Goal: Task Accomplishment & Management: Complete application form

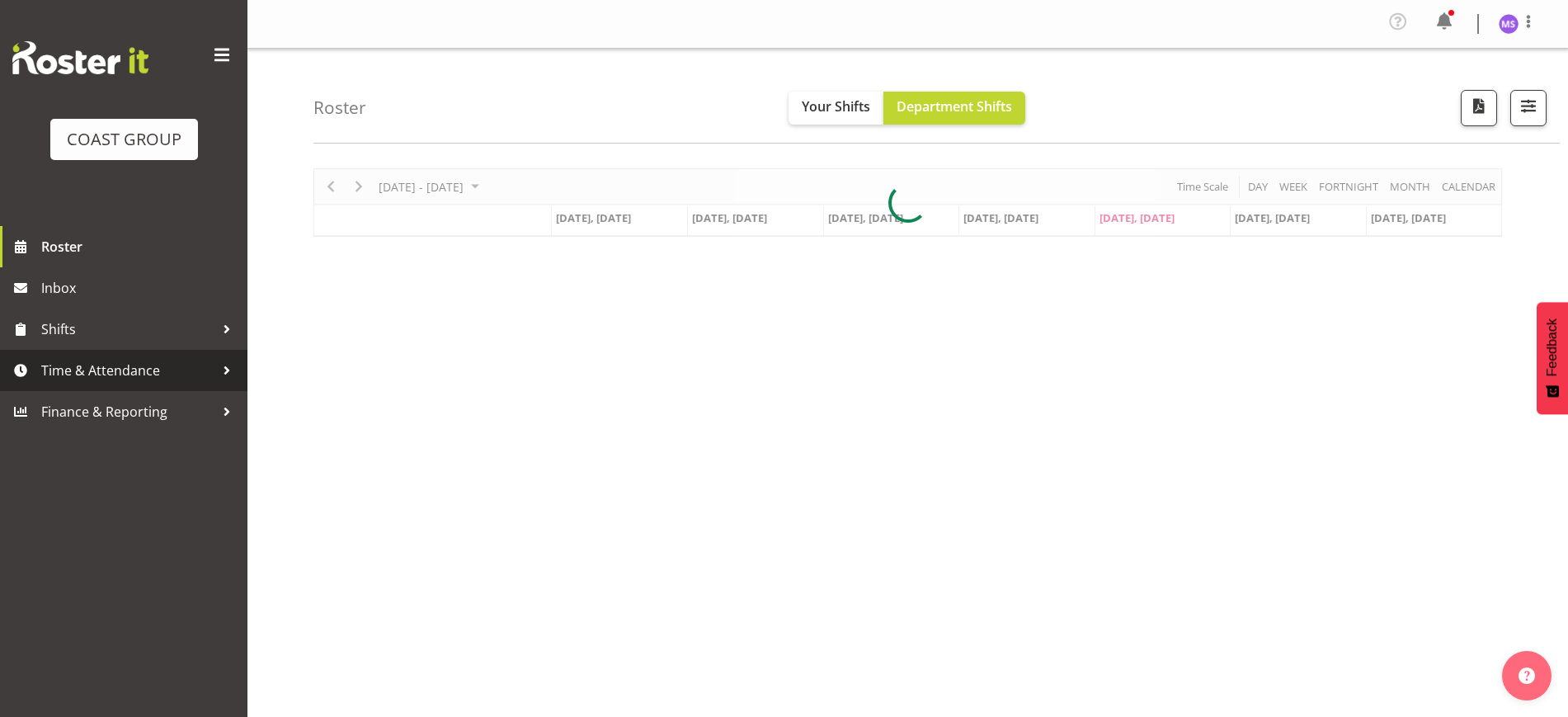
click at [123, 373] on span "Time & Attendance" at bounding box center [128, 370] width 173 height 25
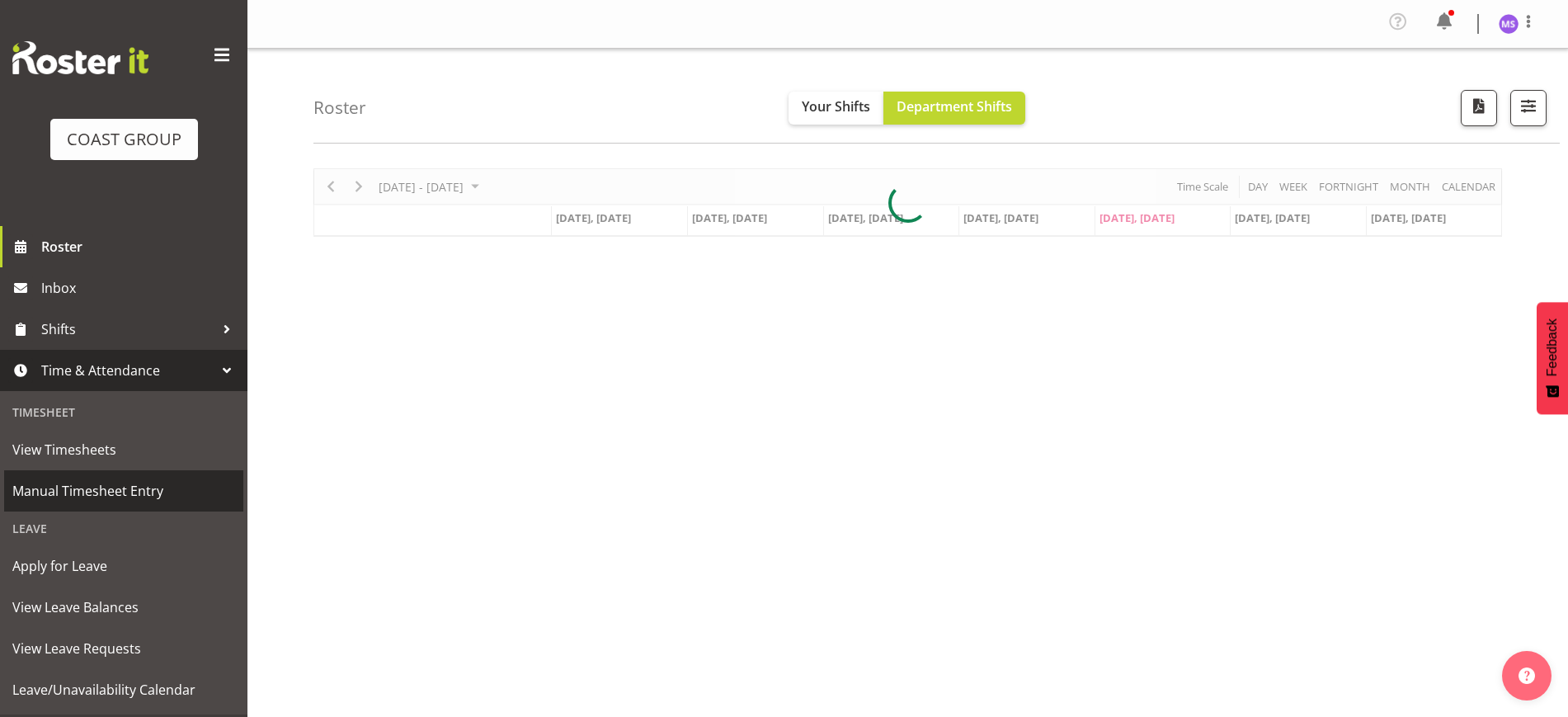
click at [182, 489] on span "Manual Timesheet Entry" at bounding box center [124, 490] width 223 height 25
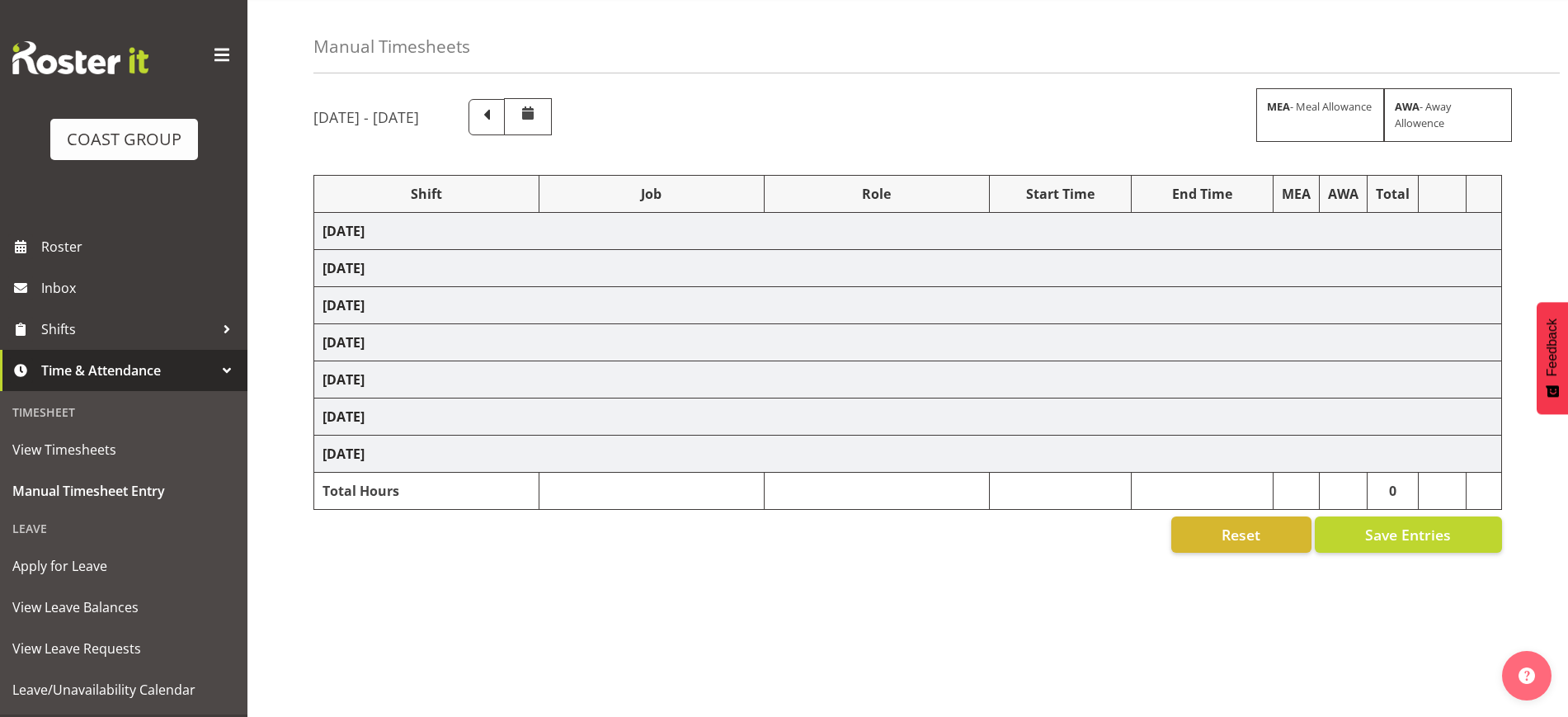
scroll to position [97, 0]
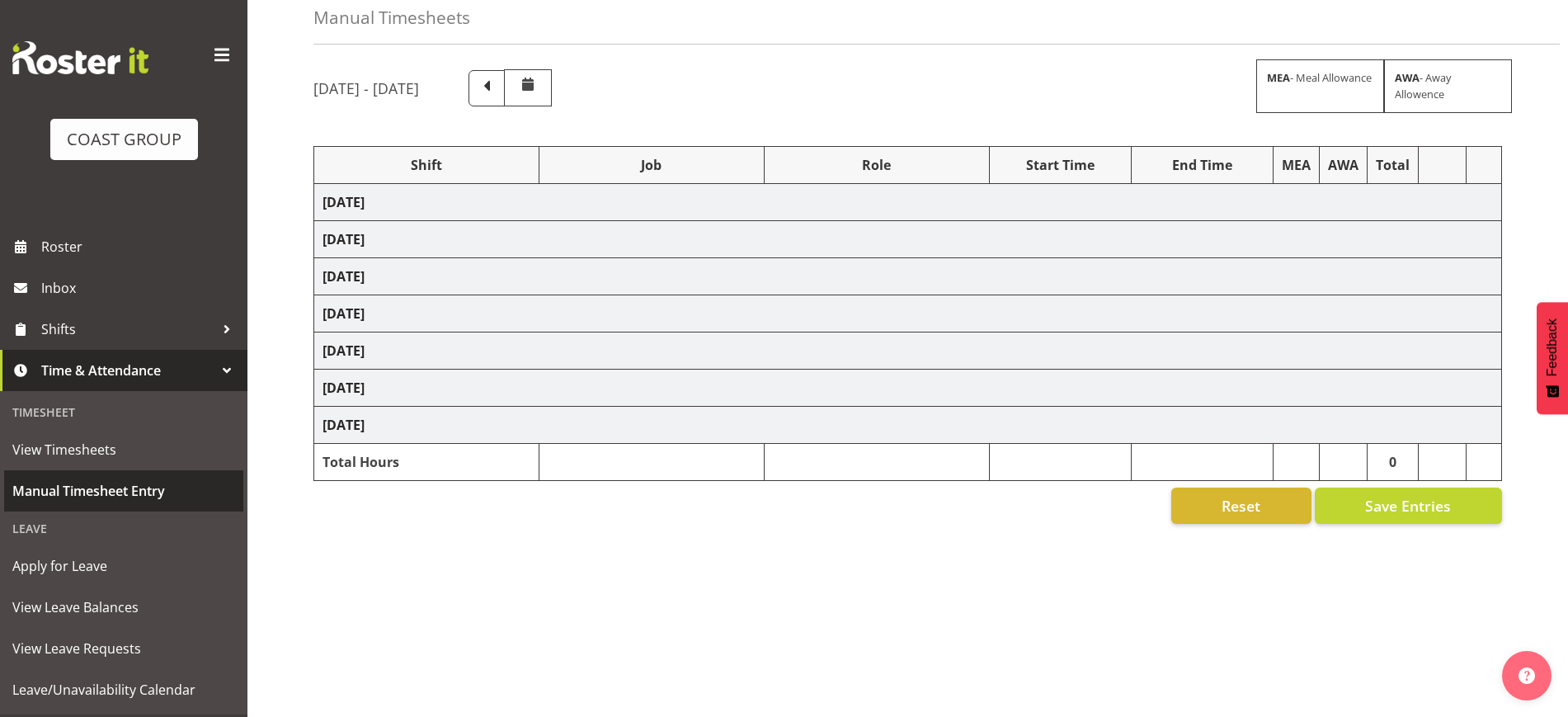
click at [97, 487] on span "Manual Timesheet Entry" at bounding box center [124, 490] width 223 height 25
select select "1321"
select select "10542"
select select "1321"
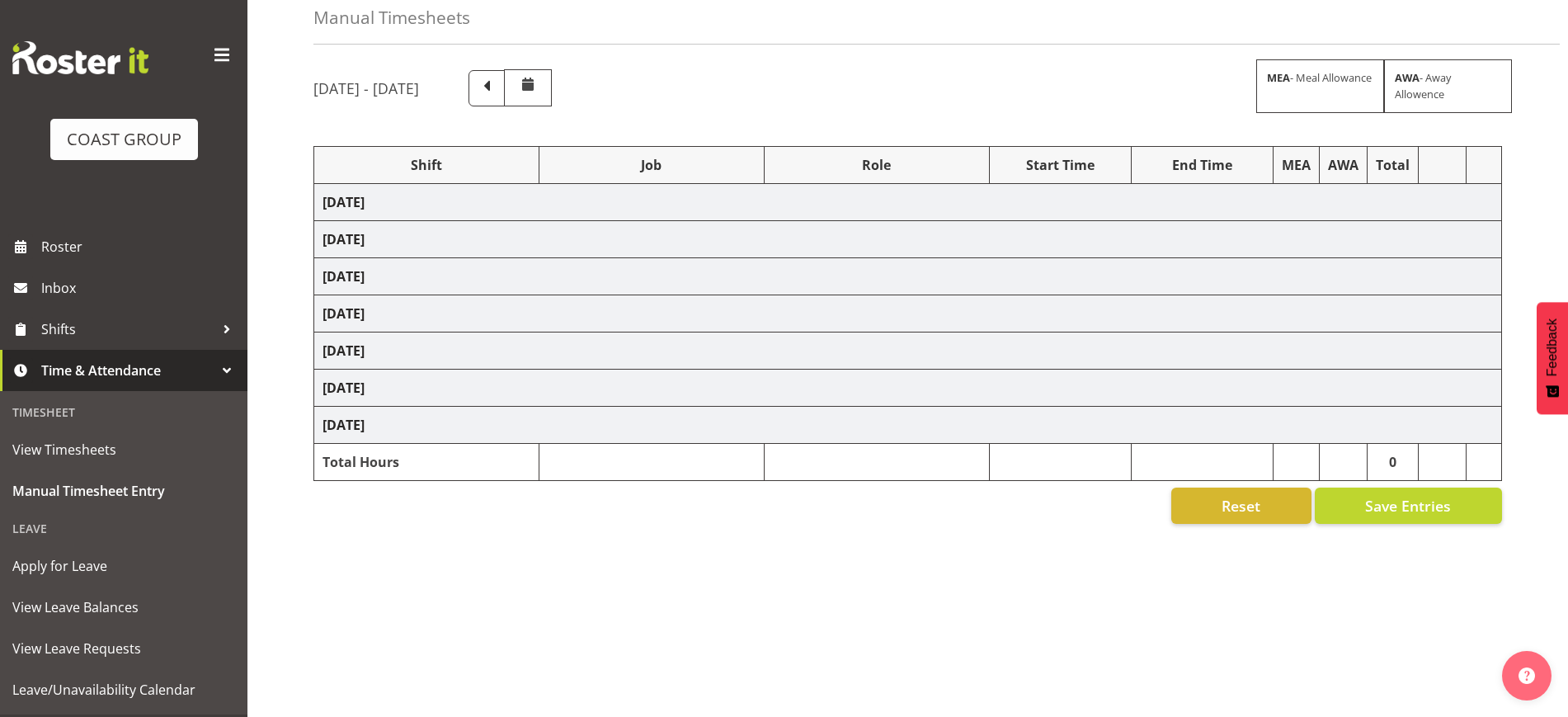
select select "10552"
select select "1321"
select select "10565"
select select "1321"
select select "10542"
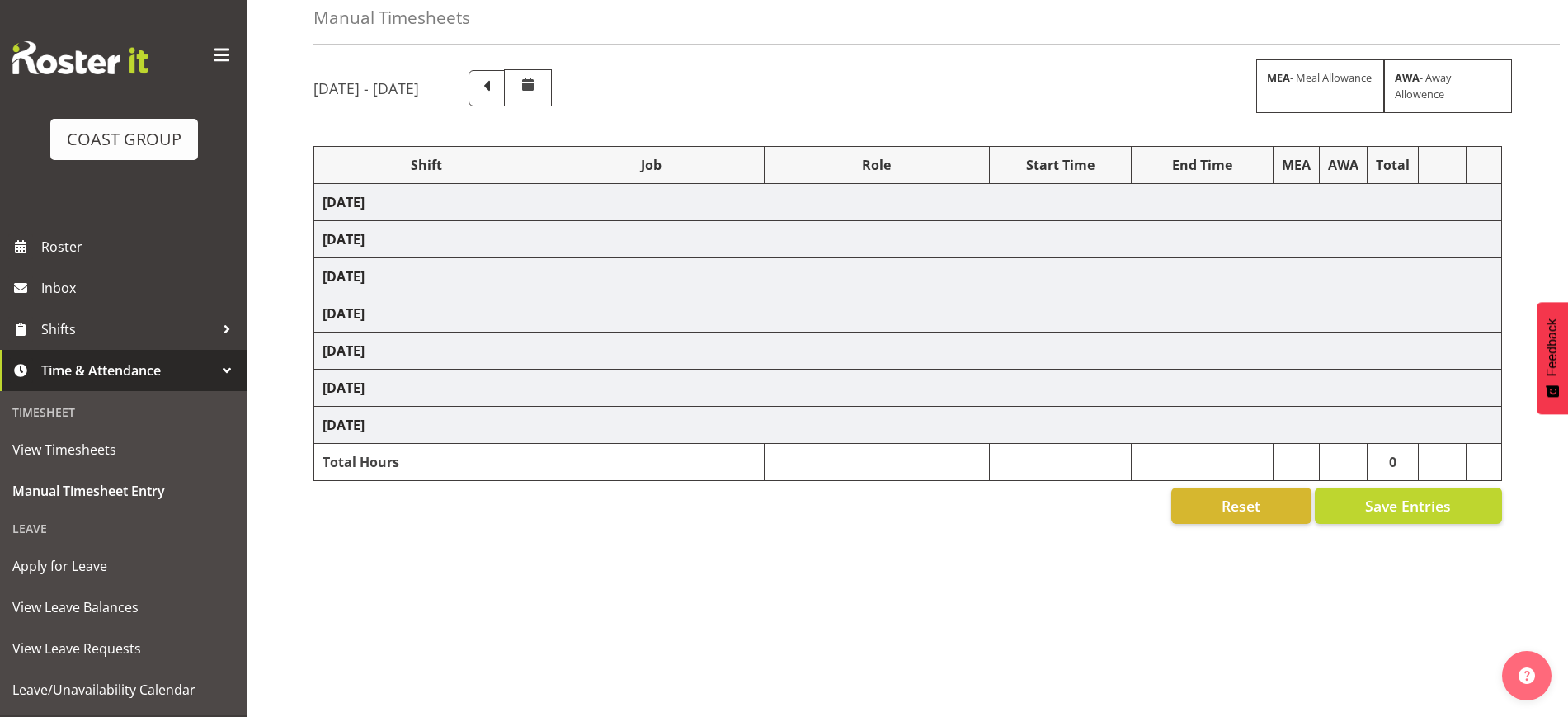
select select "1321"
select select "9932"
select select "1321"
select select "10270"
select select "1321"
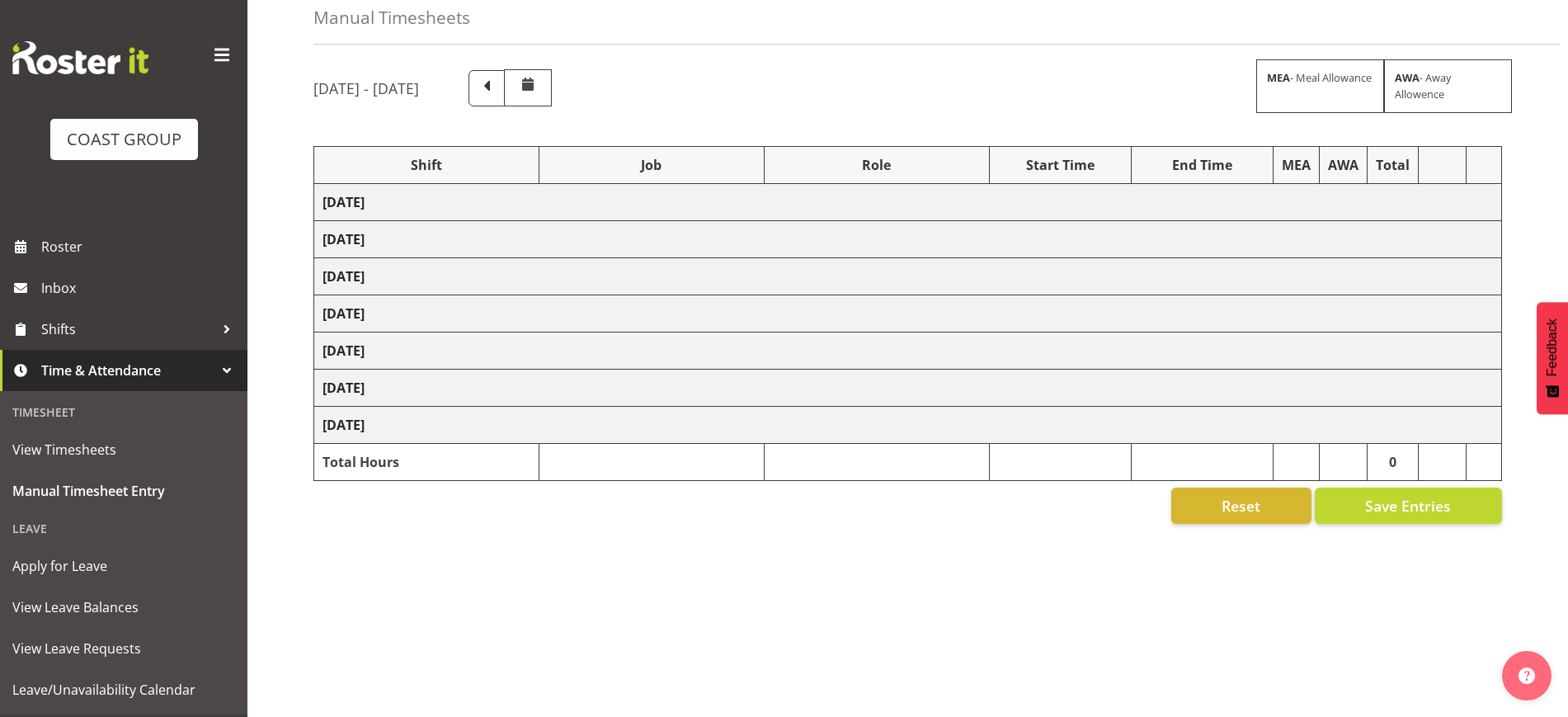
select select "10479"
select select "1321"
select select "10535"
select select "1321"
select select "10570"
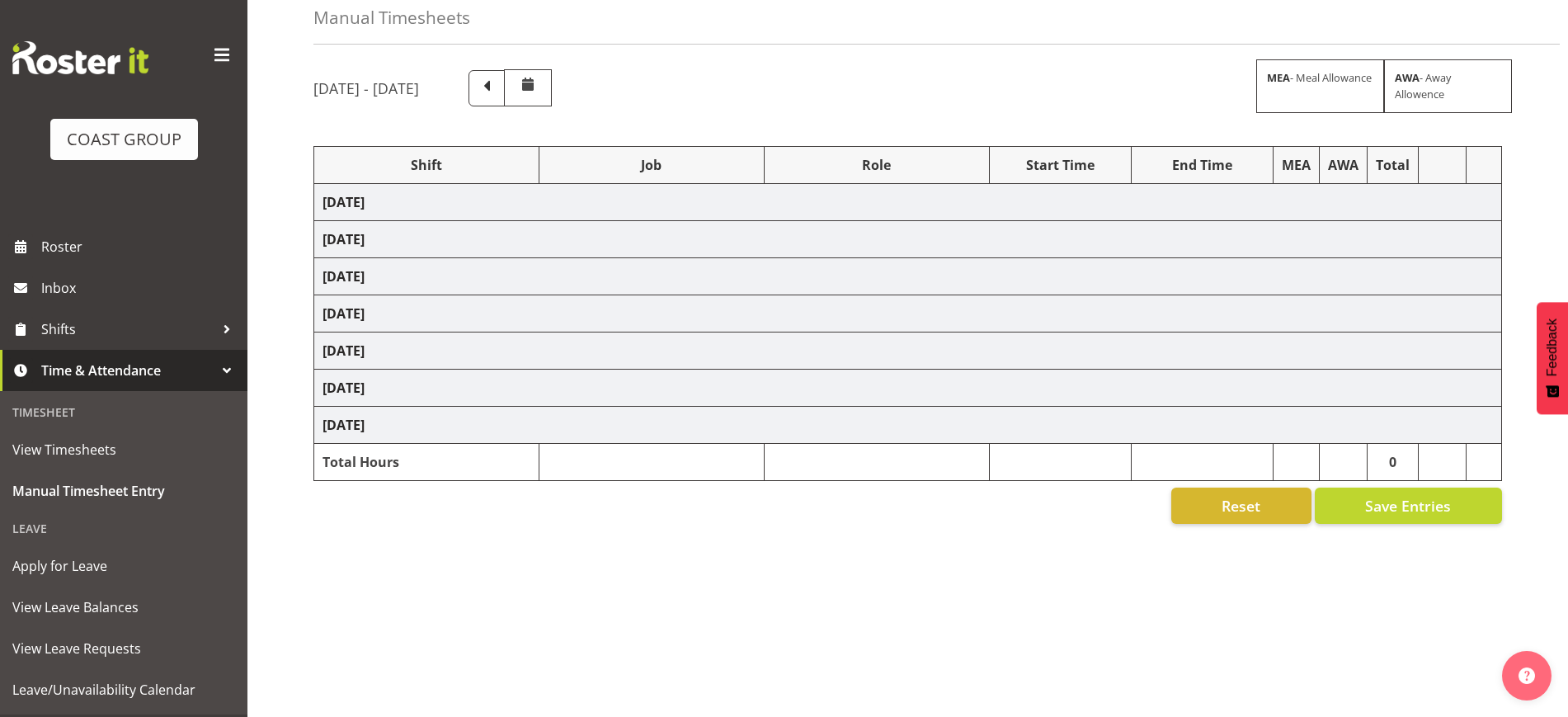
select select "1321"
select select "9932"
select select "1321"
select select "10546"
select select "1321"
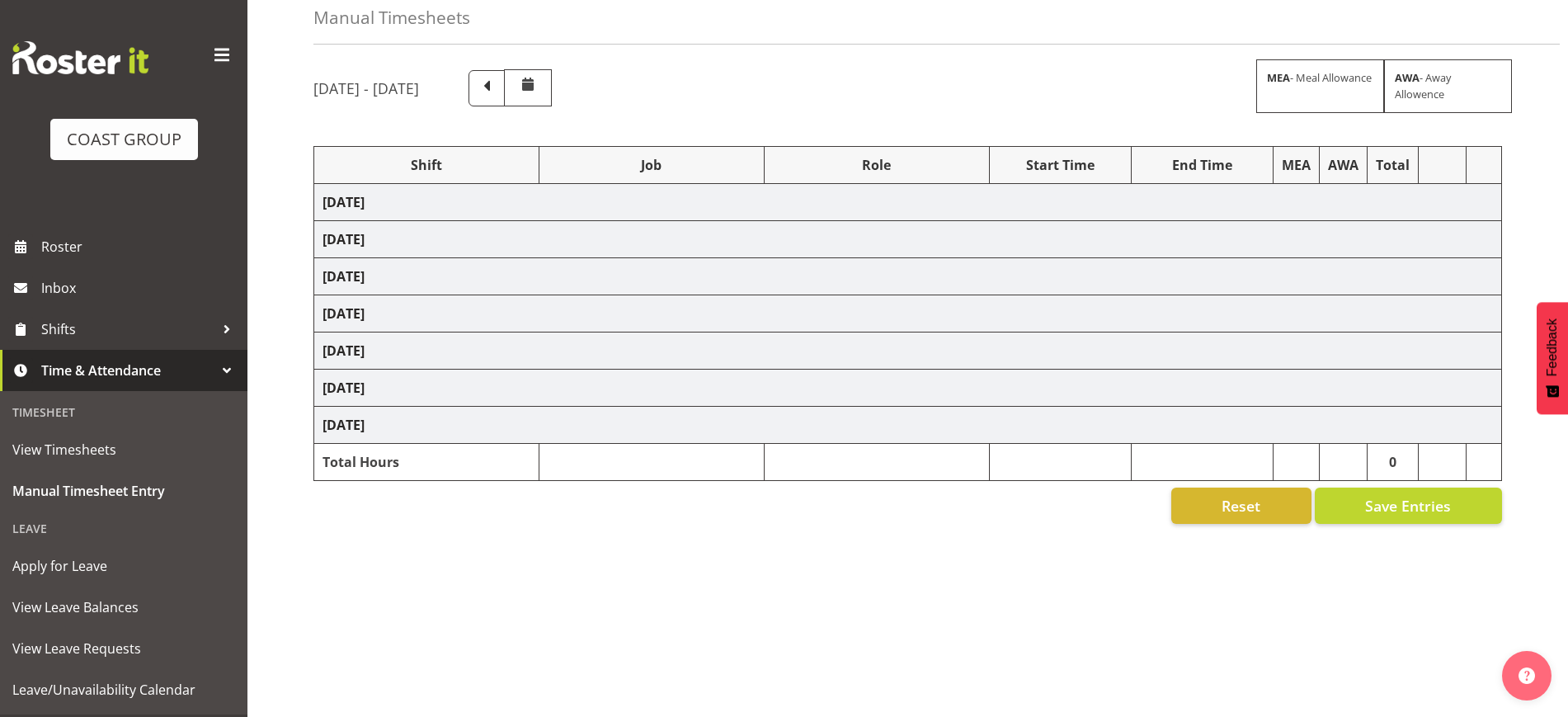
select select "10572"
select select "1321"
select select "10556"
select select "1321"
select select "10500"
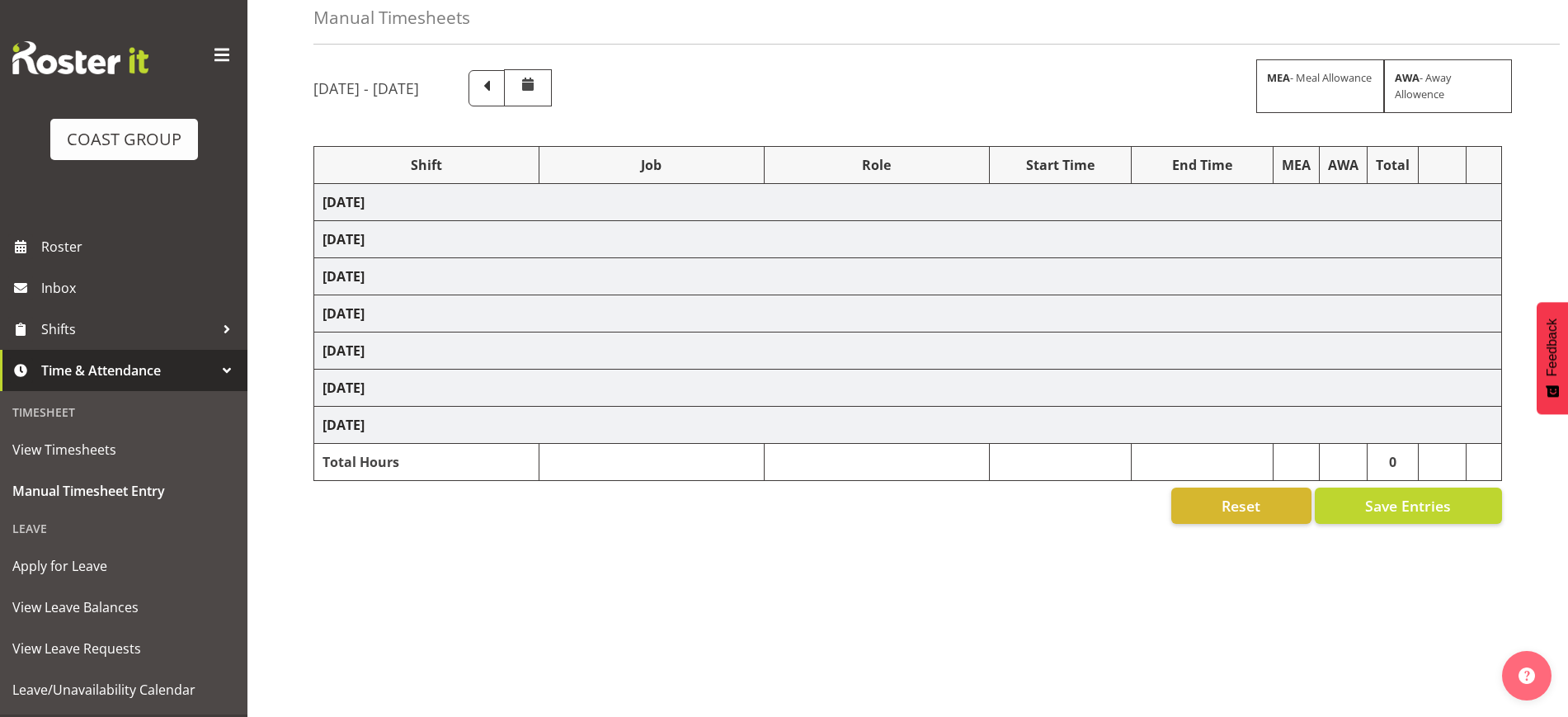
select select "1321"
select select "69"
select select "1321"
select select "10407"
select select "1321"
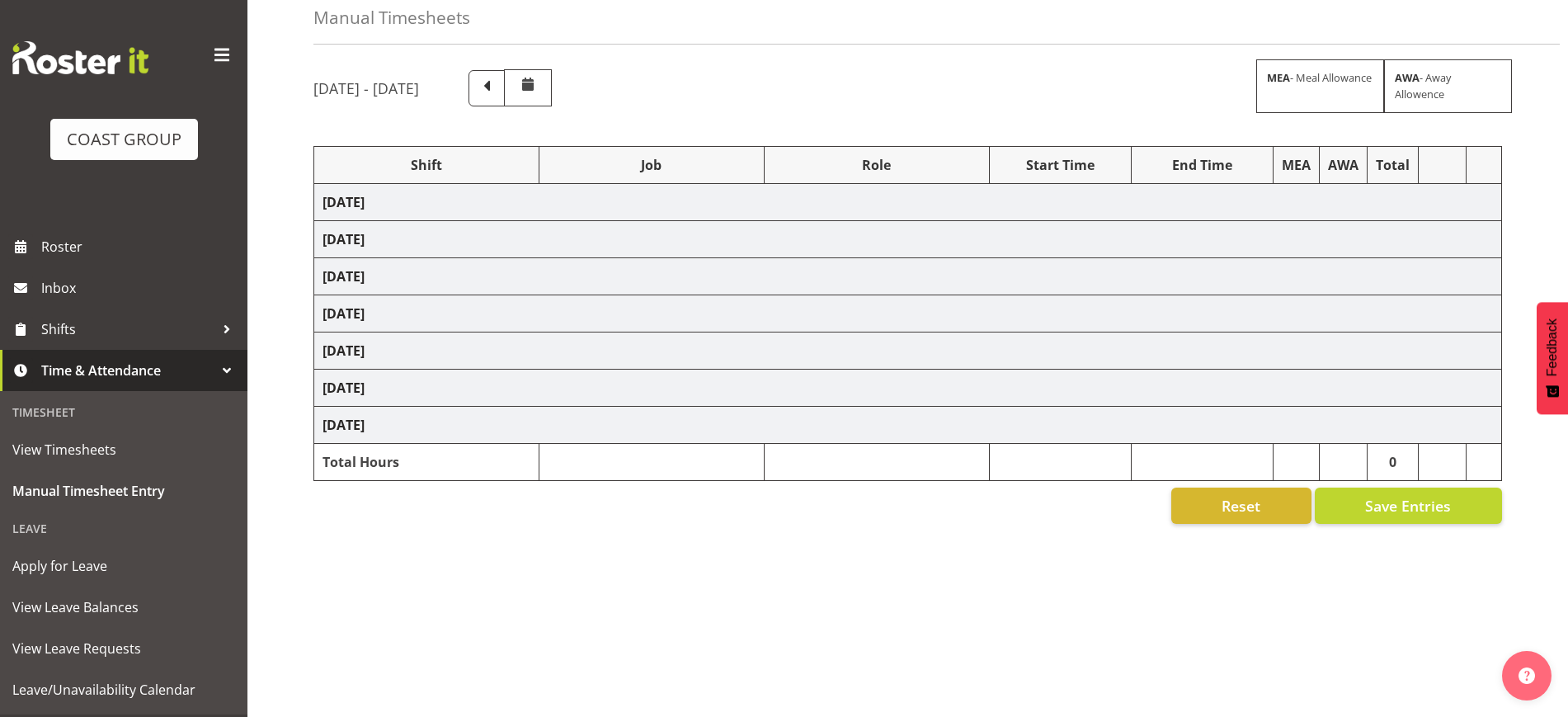
select select "9028"
select select "1321"
select select "10535"
select select "1321"
select select "9932"
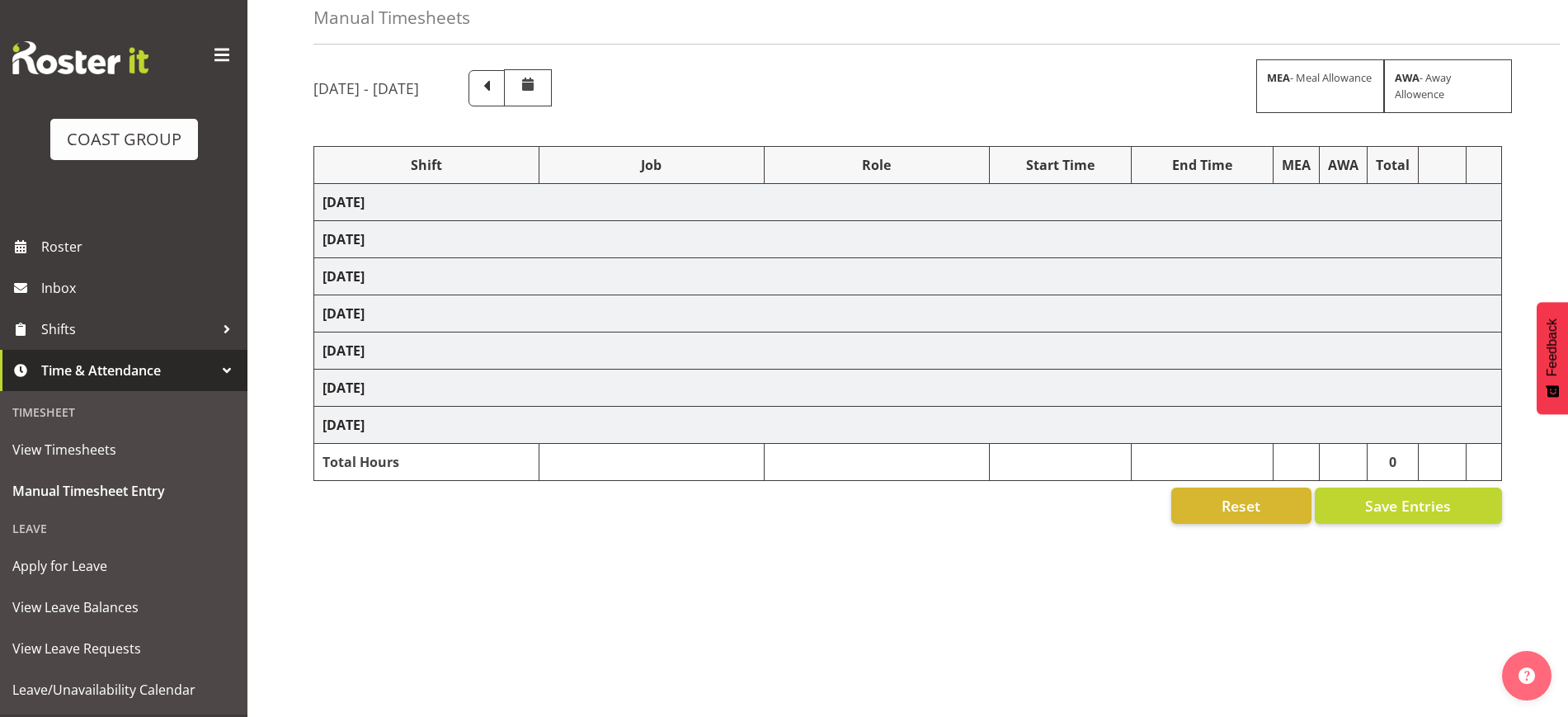
select select "1321"
select select "9028"
select select "1321"
select select "9204"
select select "1321"
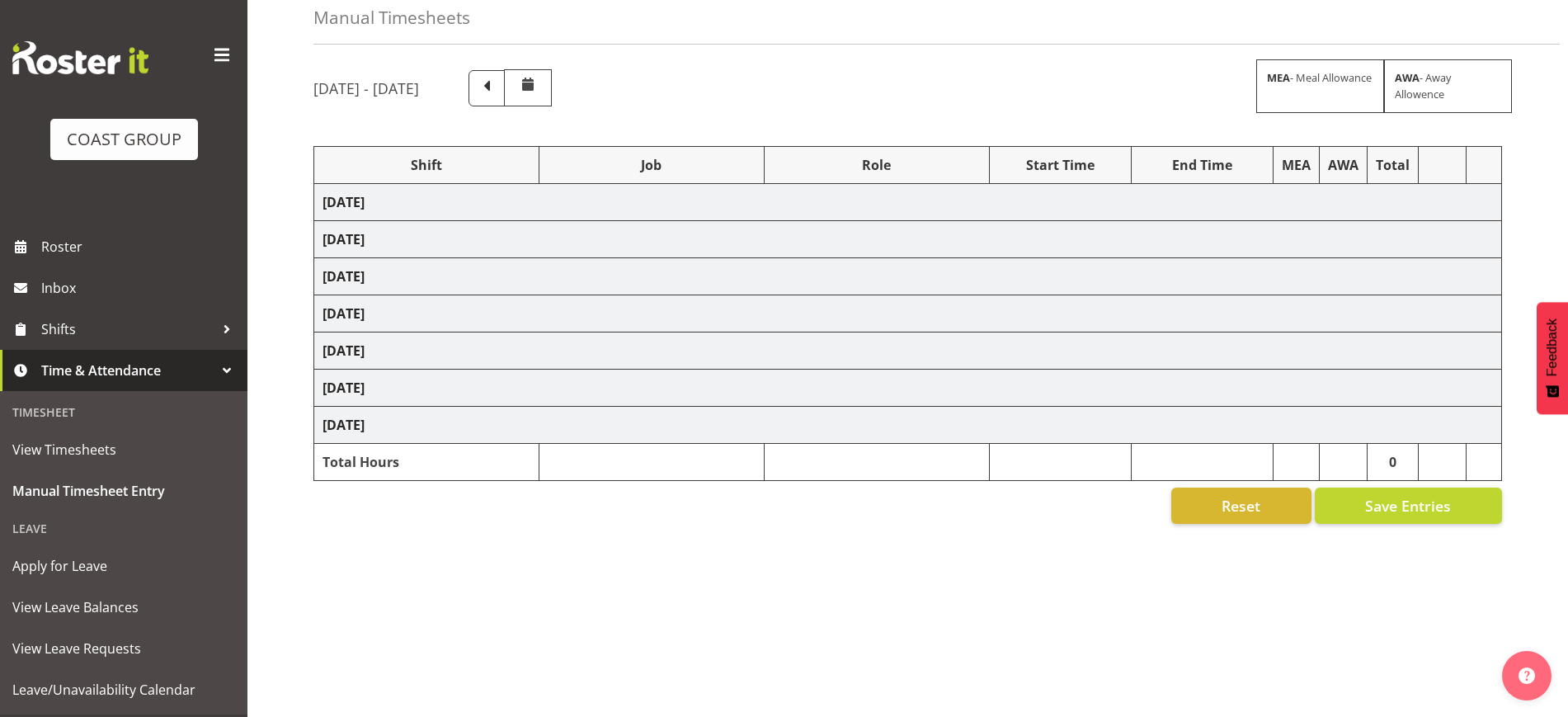
select select "9932"
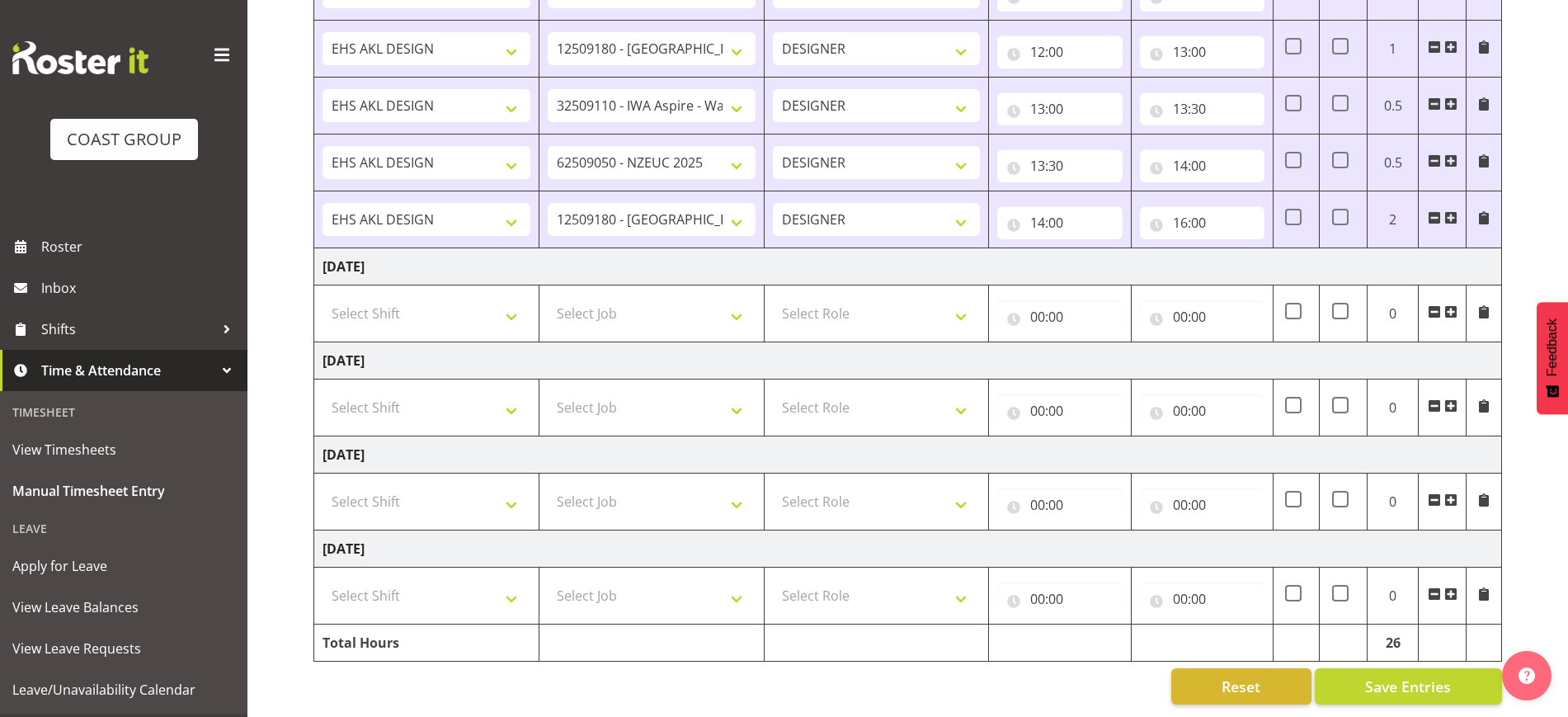
scroll to position [1396, 0]
